Goal: Transaction & Acquisition: Purchase product/service

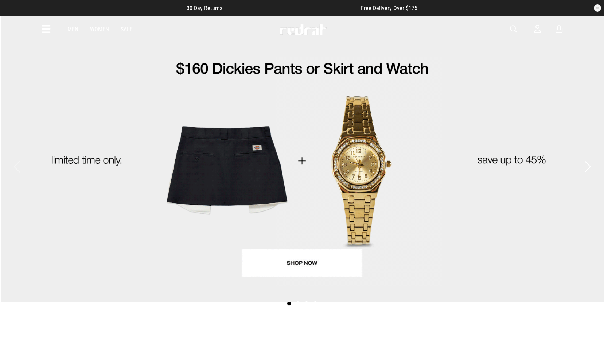
click at [42, 27] on icon at bounding box center [46, 29] width 9 height 12
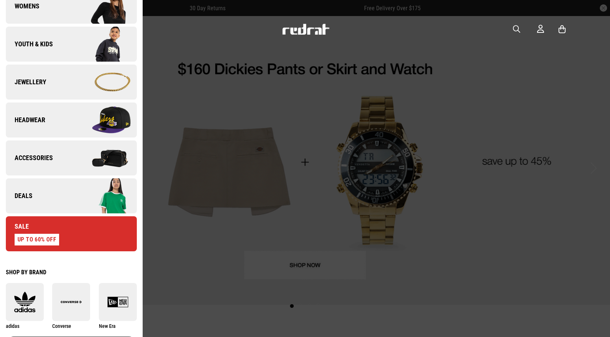
scroll to position [219, 0]
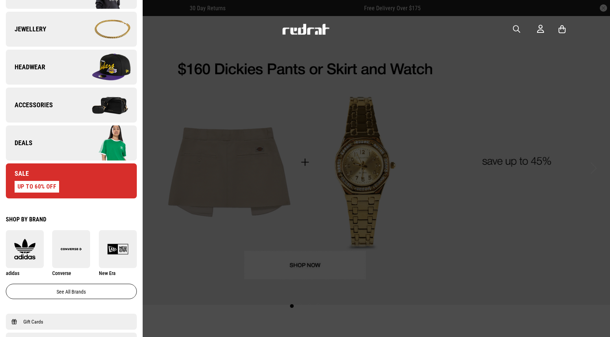
click at [65, 134] on link "Deals" at bounding box center [71, 142] width 131 height 35
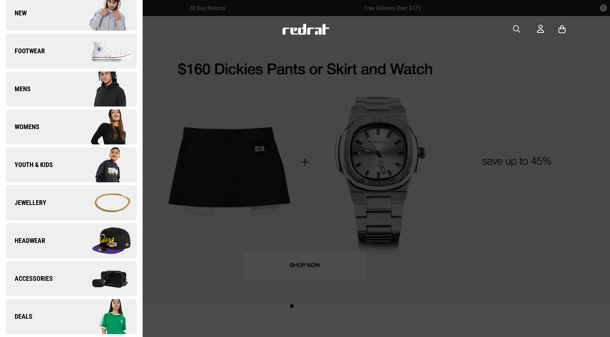
scroll to position [0, 0]
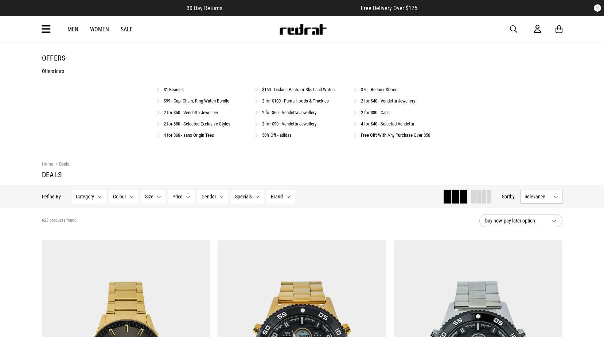
click at [184, 99] on link "$99 - Cap, Chain, Ring Watch Bundle" at bounding box center [197, 100] width 66 height 5
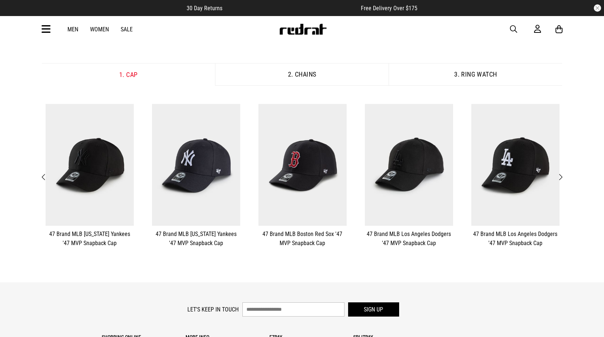
click at [563, 177] on button "Next" at bounding box center [560, 176] width 9 height 9
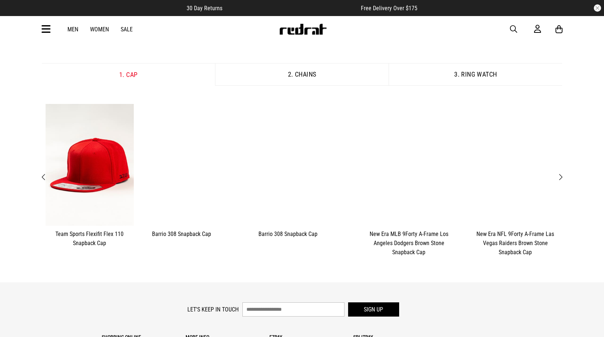
click at [563, 177] on button "Next" at bounding box center [560, 176] width 9 height 9
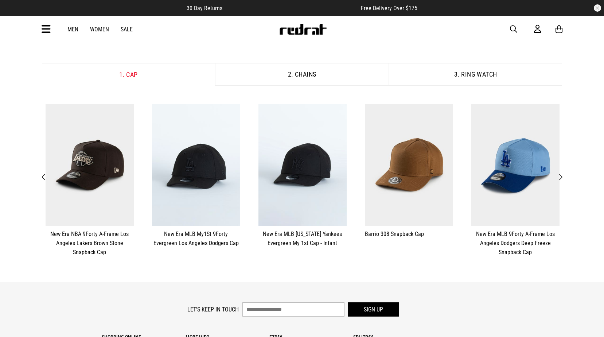
click at [563, 177] on button "Next" at bounding box center [560, 176] width 9 height 9
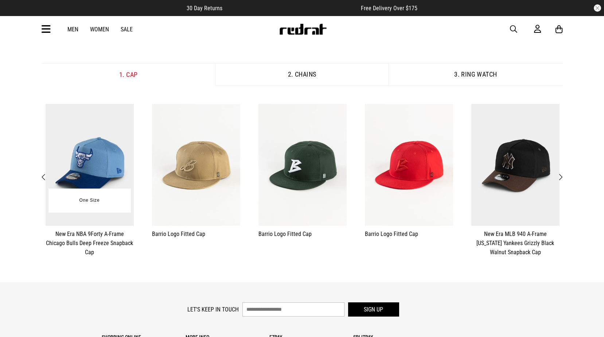
click at [84, 167] on img at bounding box center [90, 165] width 88 height 122
click at [514, 26] on span "button" at bounding box center [513, 29] width 7 height 9
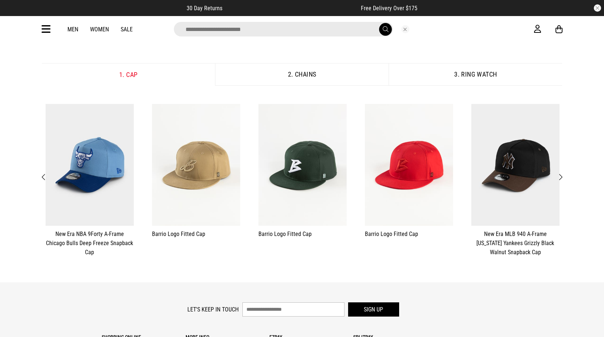
click at [236, 31] on input "search" at bounding box center [283, 29] width 219 height 15
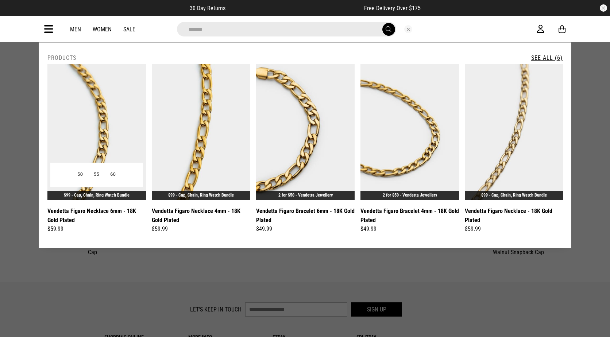
type input "******"
click at [83, 108] on img at bounding box center [96, 132] width 98 height 136
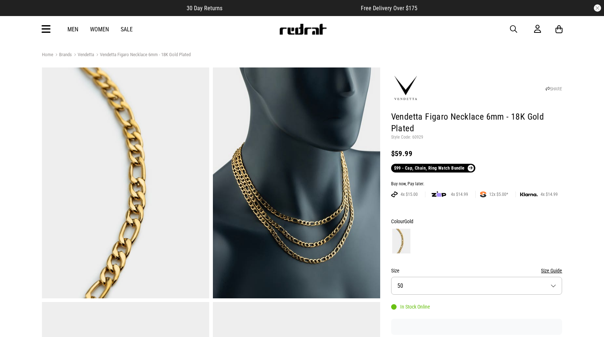
click at [522, 34] on div "Men Women Sale Sign in New Back Footwear Back Mens Back Womens Back Youth & Kid…" at bounding box center [302, 29] width 532 height 26
click at [514, 30] on span "button" at bounding box center [513, 29] width 7 height 9
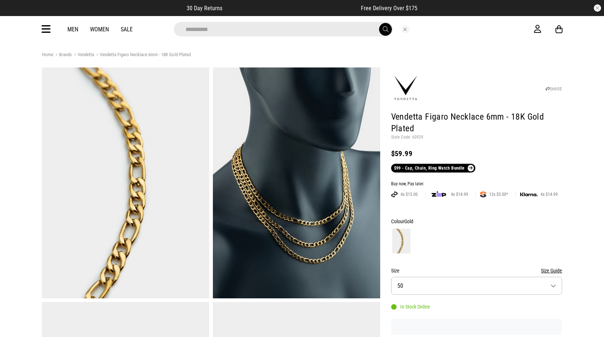
type input "**********"
click at [379, 23] on button "submit" at bounding box center [385, 29] width 13 height 13
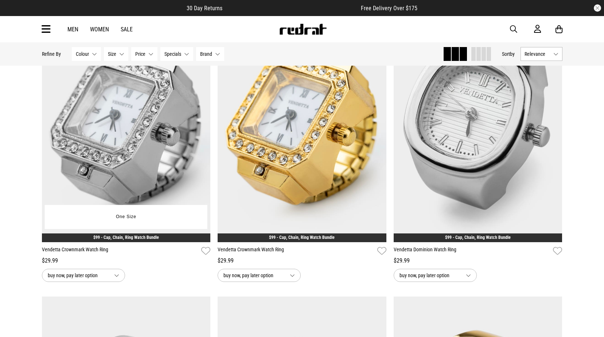
scroll to position [36, 0]
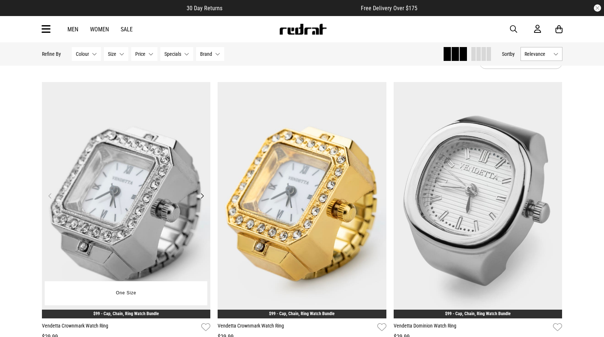
drag, startPoint x: 186, startPoint y: 145, endPoint x: 151, endPoint y: 142, distance: 35.1
click at [151, 142] on img at bounding box center [126, 200] width 169 height 236
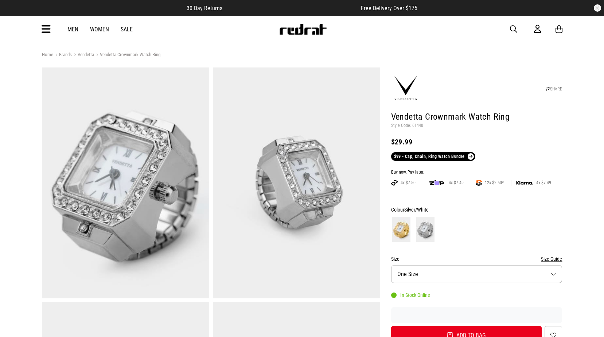
click at [511, 27] on span "button" at bounding box center [513, 29] width 7 height 9
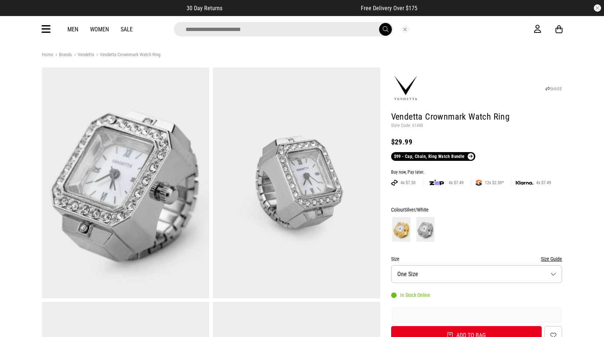
click at [48, 34] on icon at bounding box center [46, 29] width 9 height 12
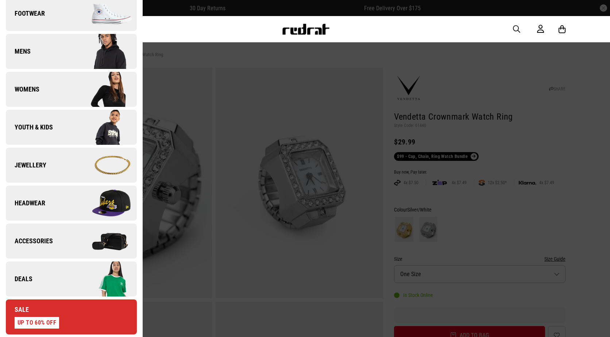
scroll to position [109, 0]
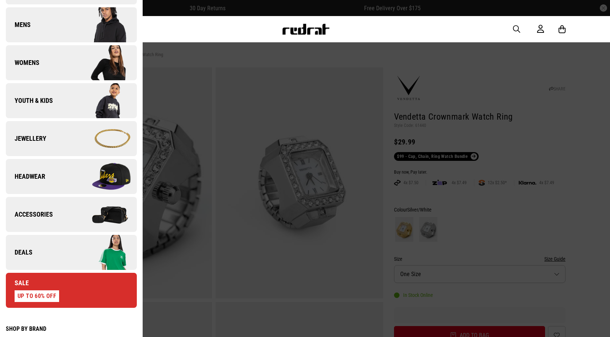
click at [39, 219] on link "Accessories" at bounding box center [71, 214] width 131 height 35
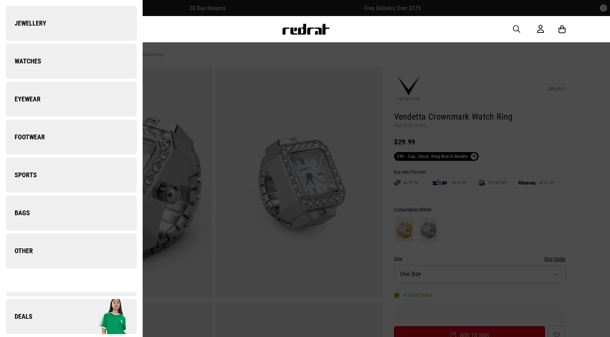
scroll to position [0, 0]
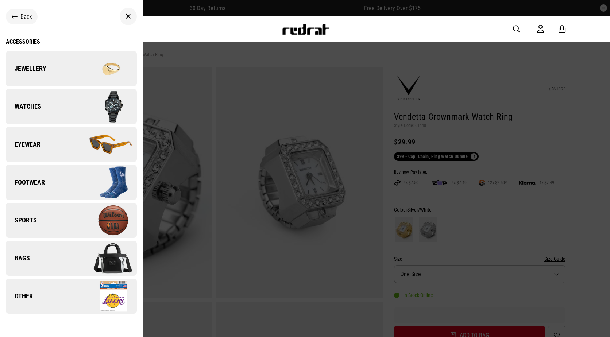
click at [71, 138] on link "Eyewear" at bounding box center [71, 144] width 131 height 35
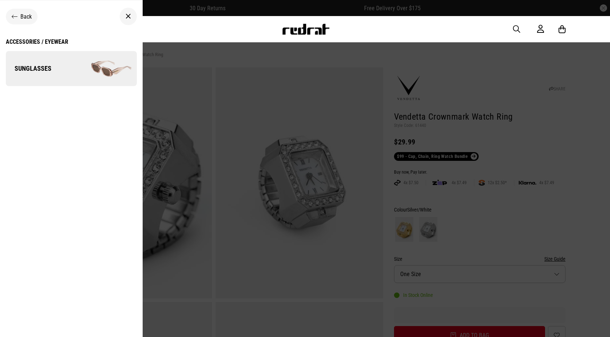
click at [86, 59] on img at bounding box center [103, 68] width 65 height 36
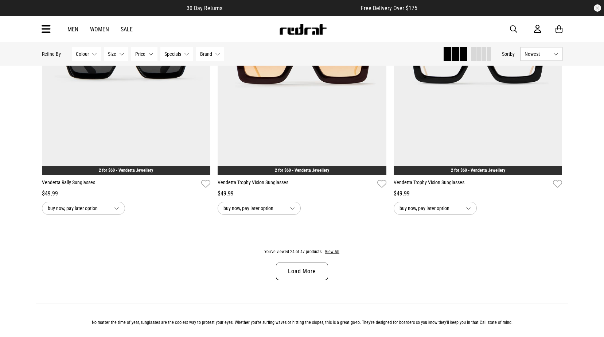
scroll to position [2334, 0]
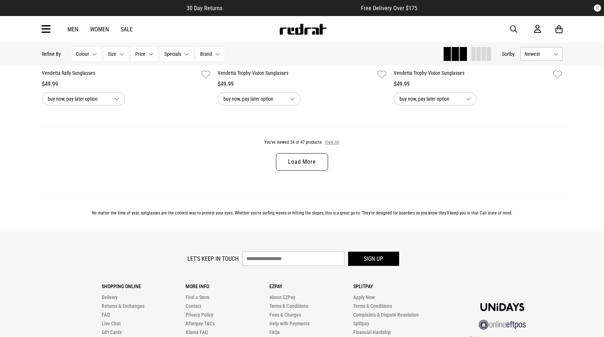
click at [329, 146] on button "View All" at bounding box center [332, 142] width 15 height 7
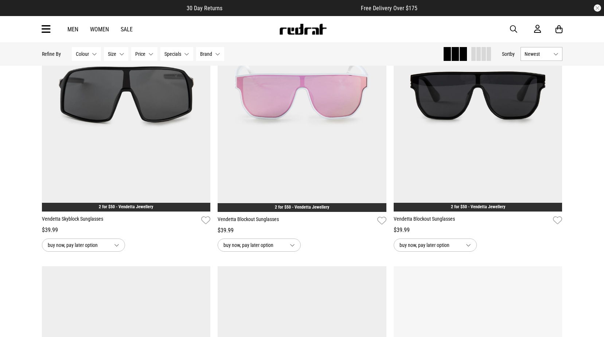
scroll to position [3282, 0]
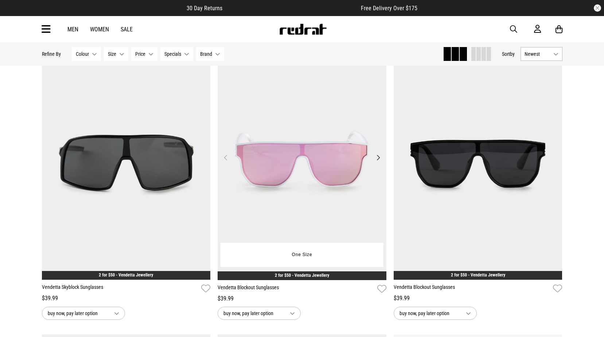
click at [283, 122] on img at bounding box center [302, 162] width 169 height 236
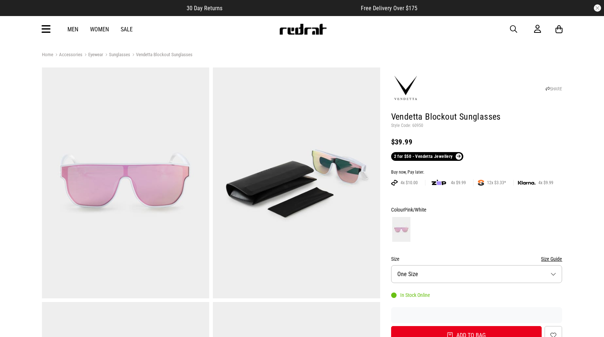
click at [509, 28] on div "Men Women Sale Sign in New Back Footwear Back Mens Back Womens Back Youth & Kid…" at bounding box center [302, 29] width 532 height 26
click at [514, 30] on span "button" at bounding box center [513, 29] width 7 height 9
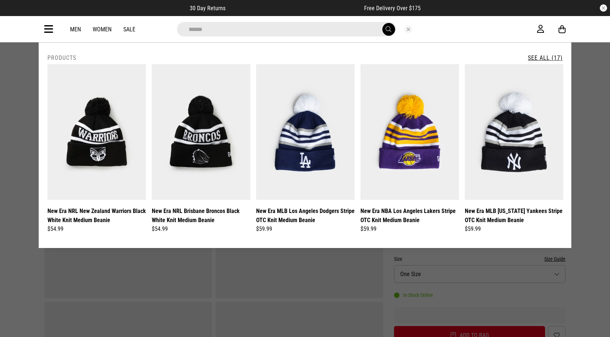
type input "******"
click at [382, 23] on button "submit" at bounding box center [388, 29] width 13 height 13
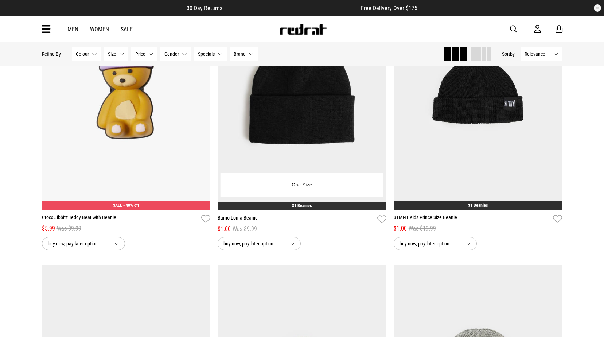
scroll to position [912, 0]
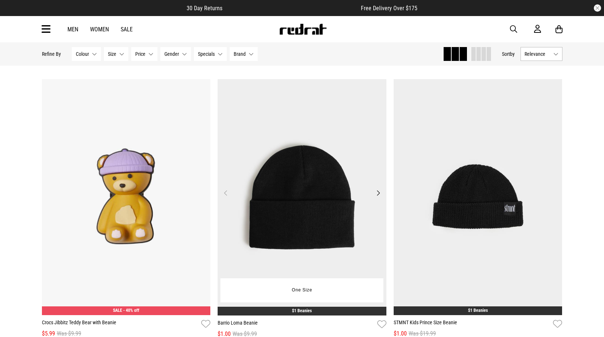
click at [321, 177] on img at bounding box center [302, 197] width 169 height 236
